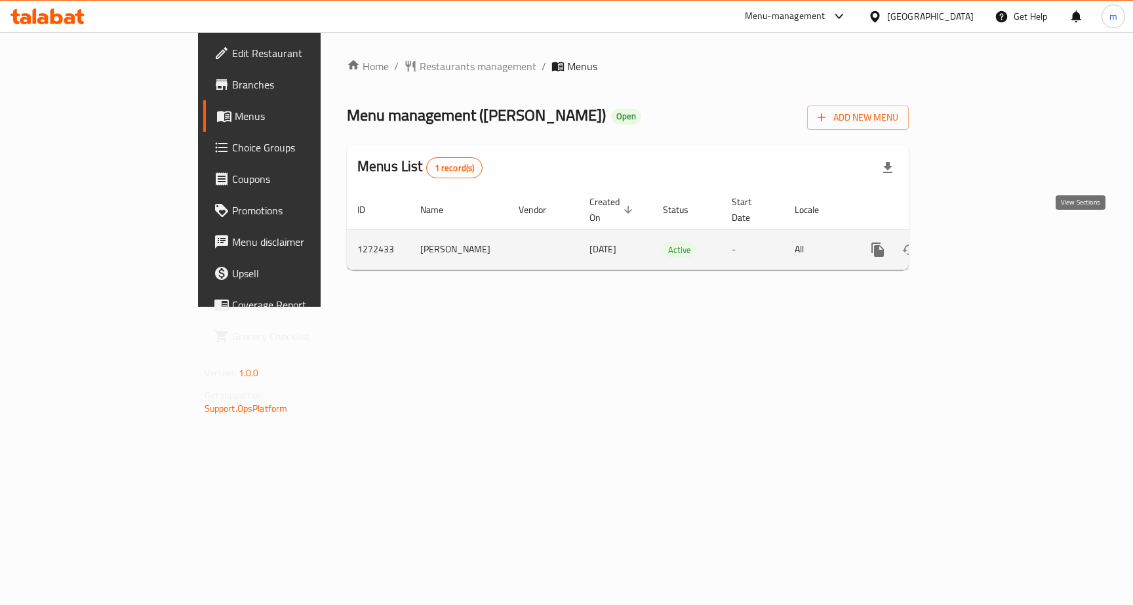
click at [980, 242] on icon "enhanced table" at bounding box center [972, 250] width 16 height 16
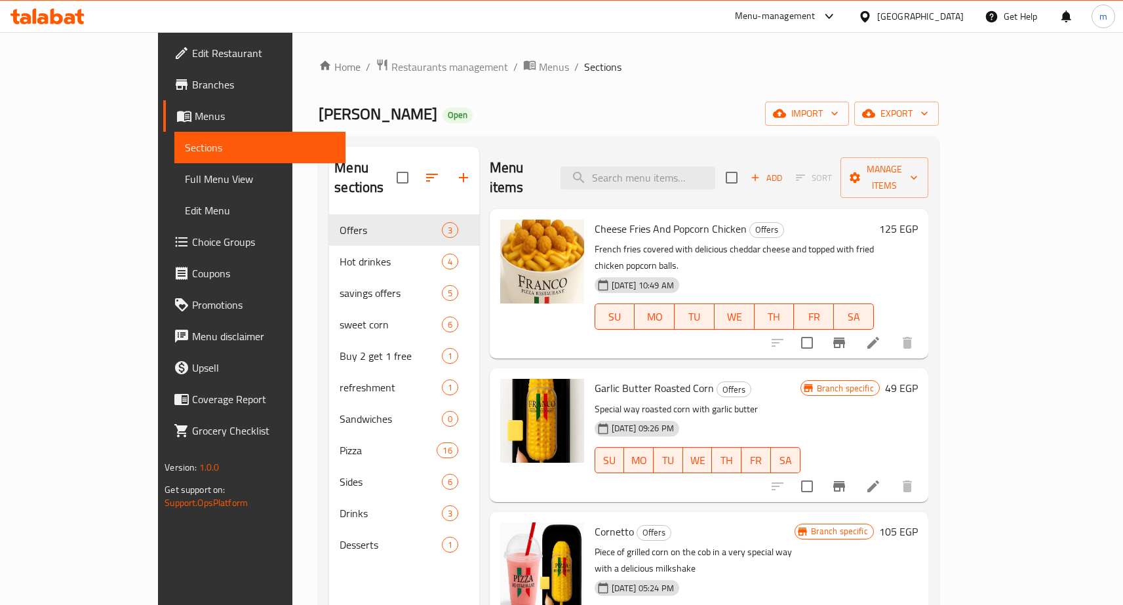
click at [192, 239] on span "Choice Groups" at bounding box center [263, 242] width 143 height 16
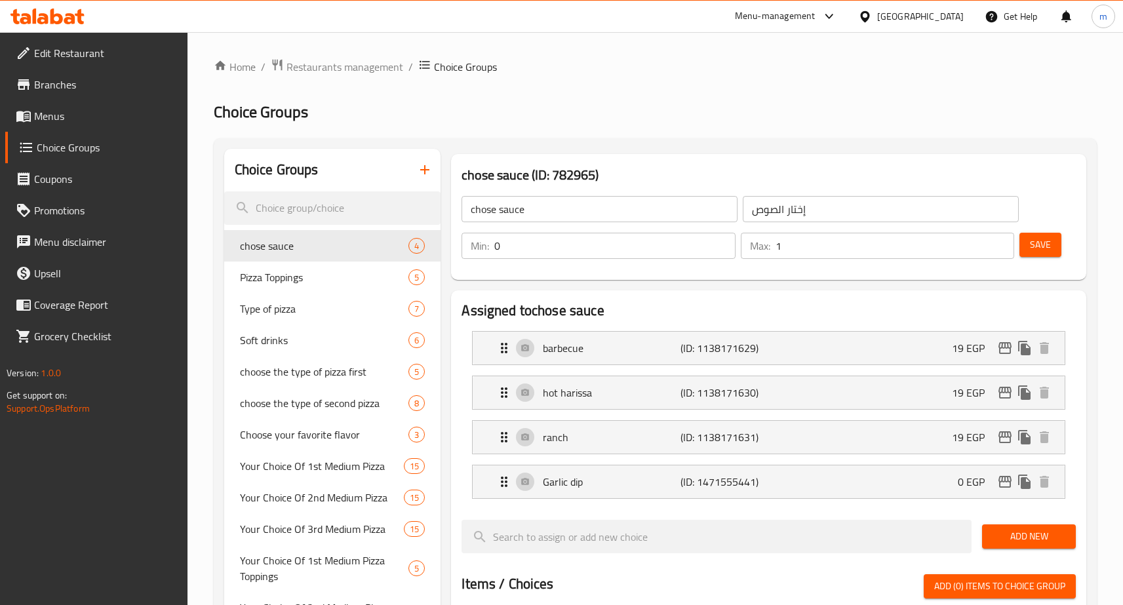
click at [722, 109] on h2 "Choice Groups" at bounding box center [655, 112] width 883 height 21
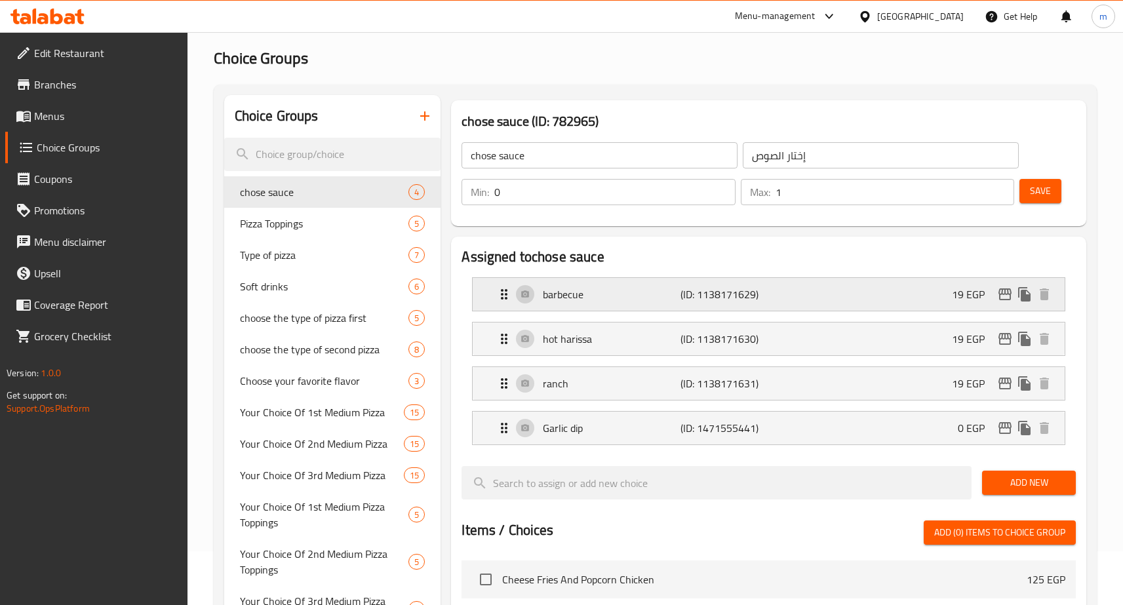
scroll to position [52, 0]
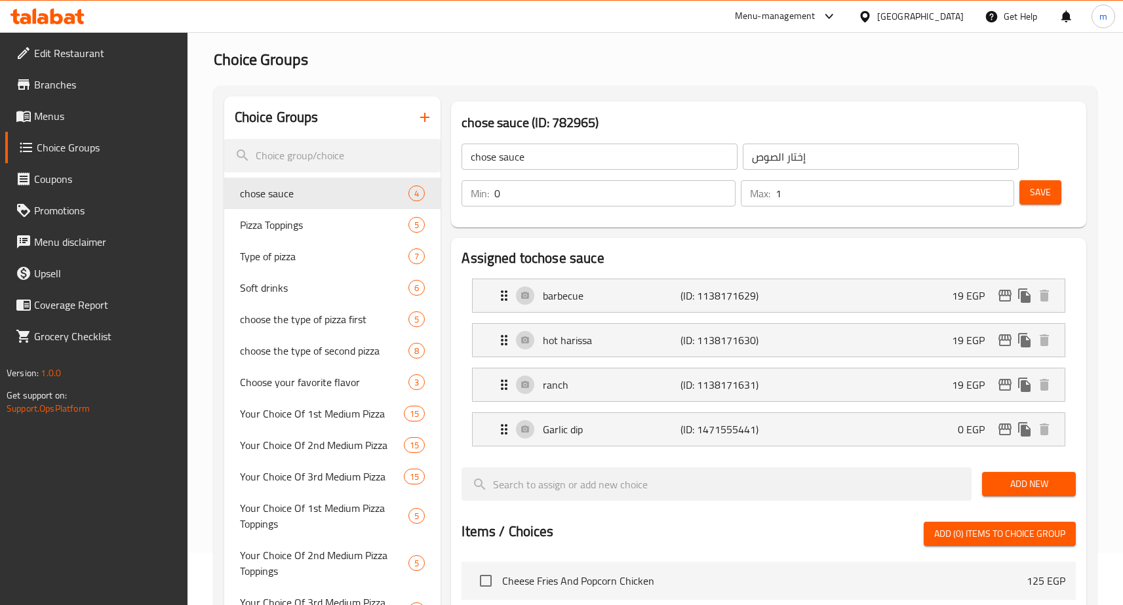
click at [602, 62] on h2 "Choice Groups" at bounding box center [655, 59] width 883 height 21
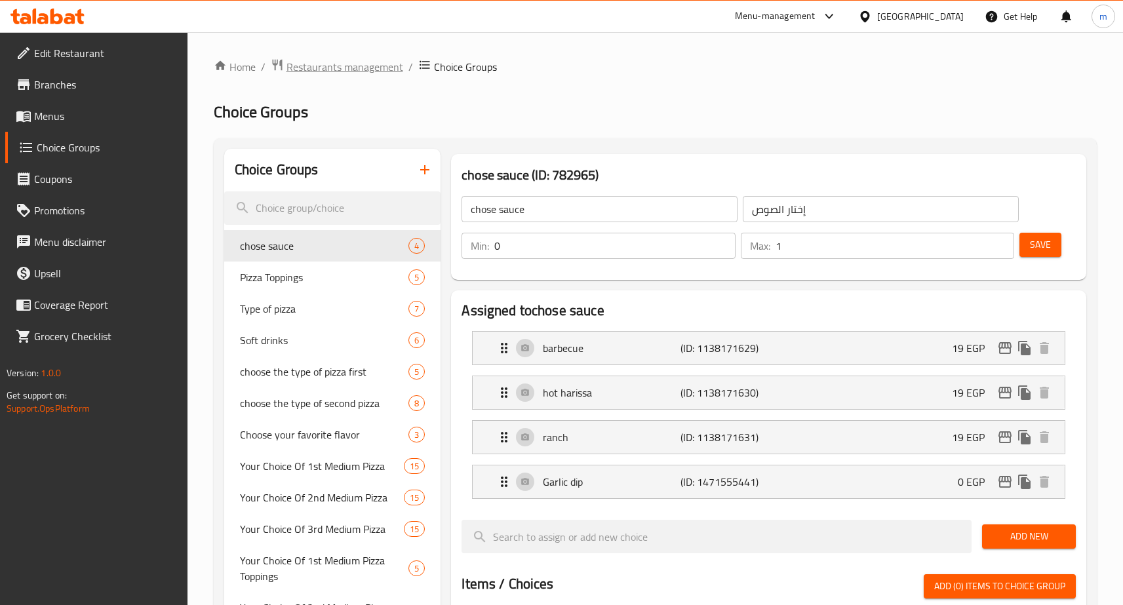
click at [332, 68] on span "Restaurants management" at bounding box center [344, 67] width 117 height 16
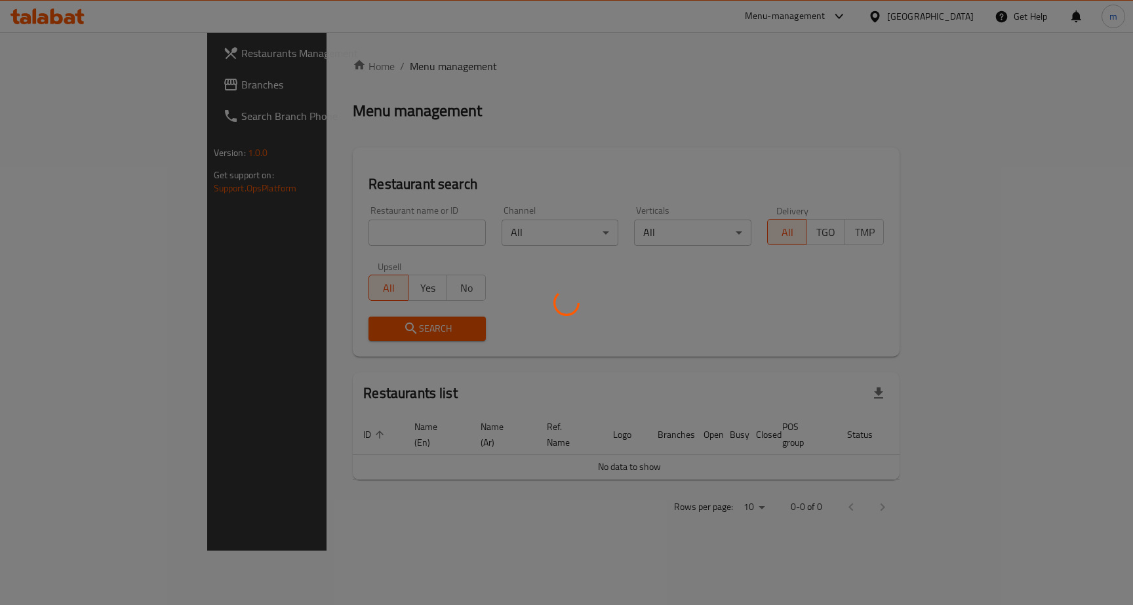
click at [67, 84] on div at bounding box center [566, 302] width 1133 height 605
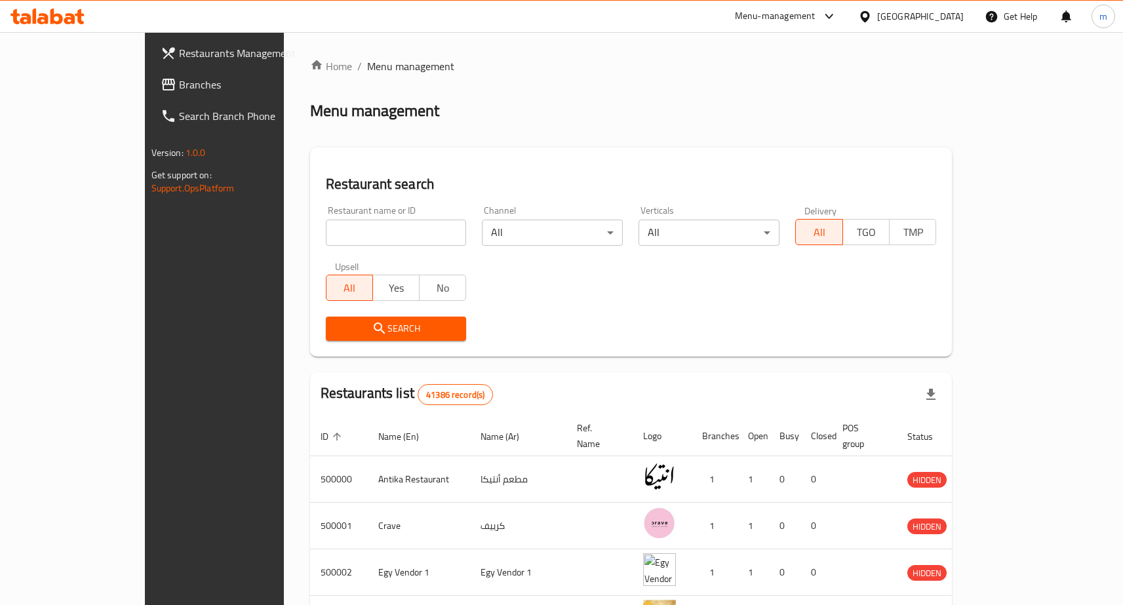
click at [179, 84] on span "Branches" at bounding box center [250, 85] width 143 height 16
